Goal: Transaction & Acquisition: Purchase product/service

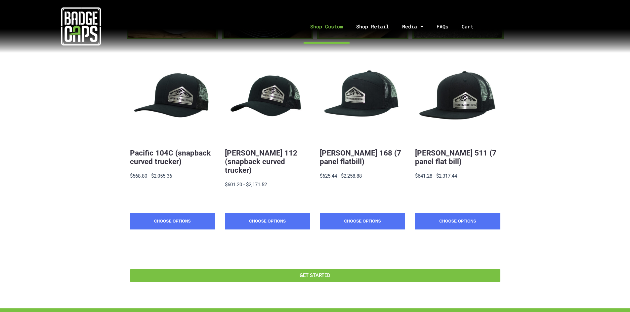
scroll to position [101, 0]
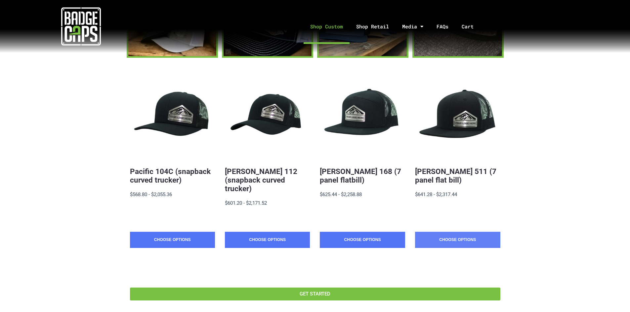
click at [475, 232] on link "Choose Options" at bounding box center [457, 240] width 85 height 17
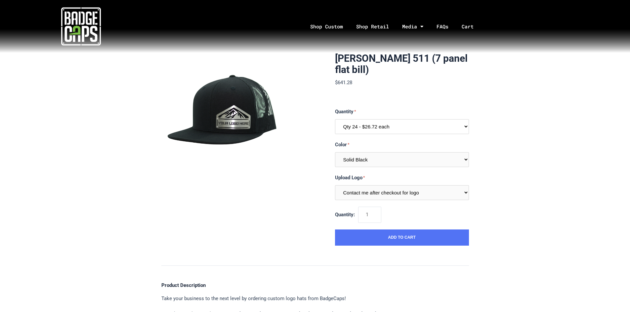
click at [395, 127] on select "Qty 24 - $26.72 each Qty 48 - $25.86 each Qty 96 - $24.14 each" at bounding box center [402, 126] width 134 height 15
select select "208"
click at [335, 119] on select "Qty 24 - $26.72 each Qty 48 - $25.86 each Qty 96 - $24.14 each" at bounding box center [402, 126] width 134 height 15
